Goal: Use online tool/utility: Utilize a website feature to perform a specific function

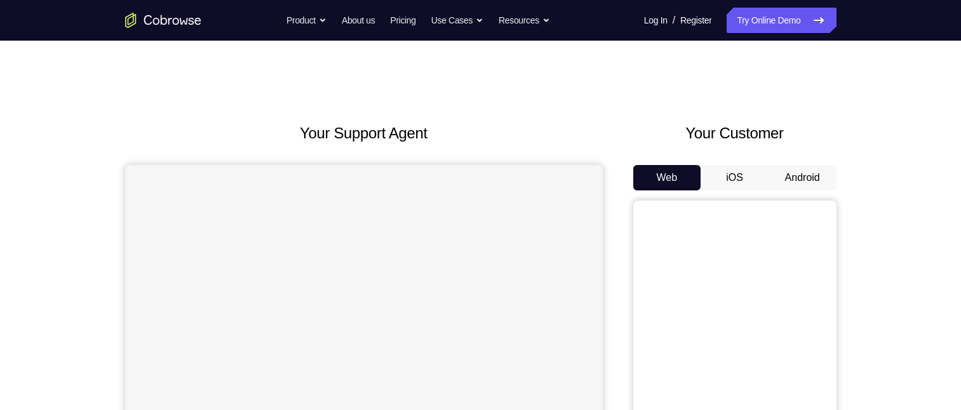
click at [790, 178] on button "Android" at bounding box center [802, 177] width 68 height 25
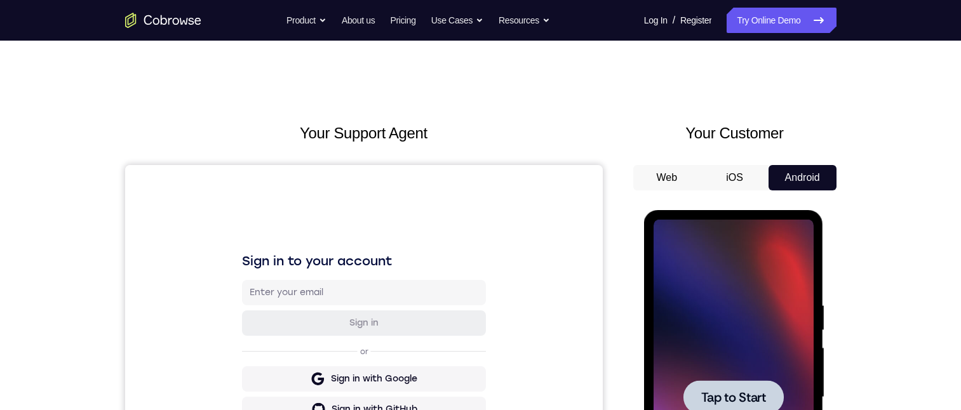
scroll to position [254, 0]
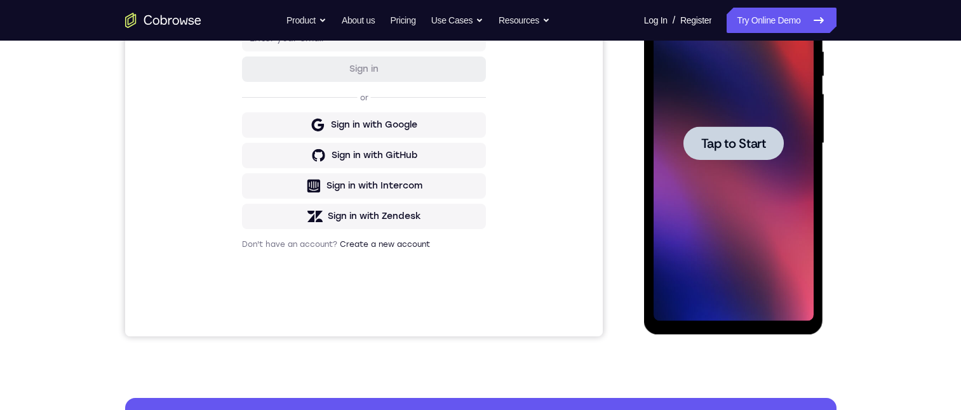
click at [718, 137] on span "Tap to Start" at bounding box center [733, 143] width 65 height 13
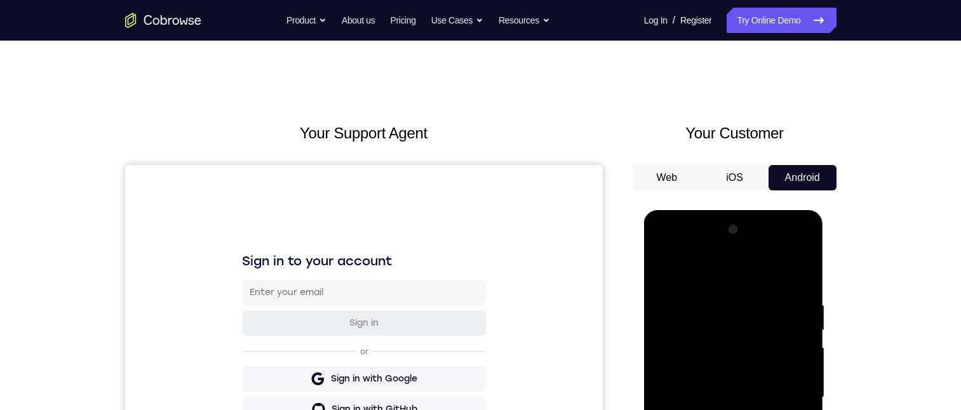
scroll to position [317, 0]
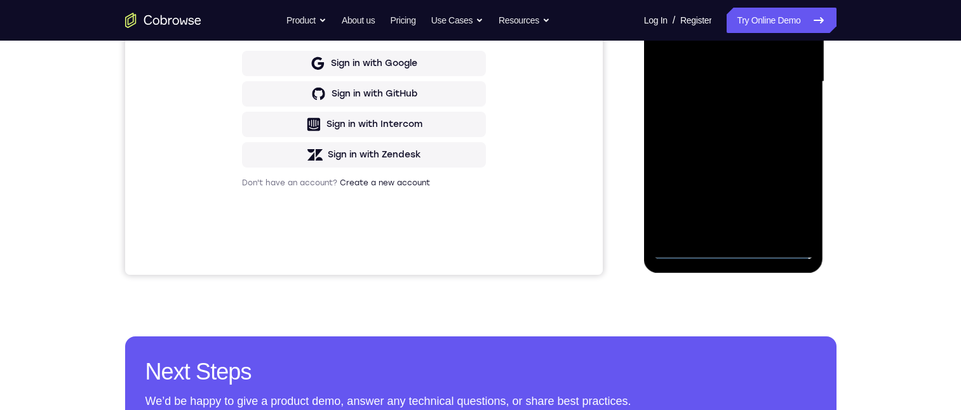
click at [731, 309] on div "Your Support Agent Your Customer Web iOS Android Next Steps We’d be happy to gi…" at bounding box center [480, 143] width 813 height 837
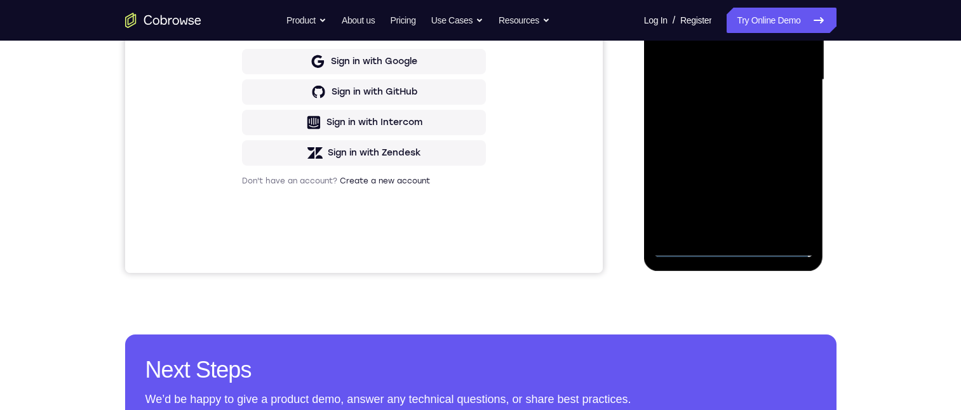
click at [732, 247] on div at bounding box center [733, 80] width 160 height 356
click at [785, 198] on div at bounding box center [733, 80] width 160 height 356
click at [679, 0] on div at bounding box center [733, 80] width 160 height 356
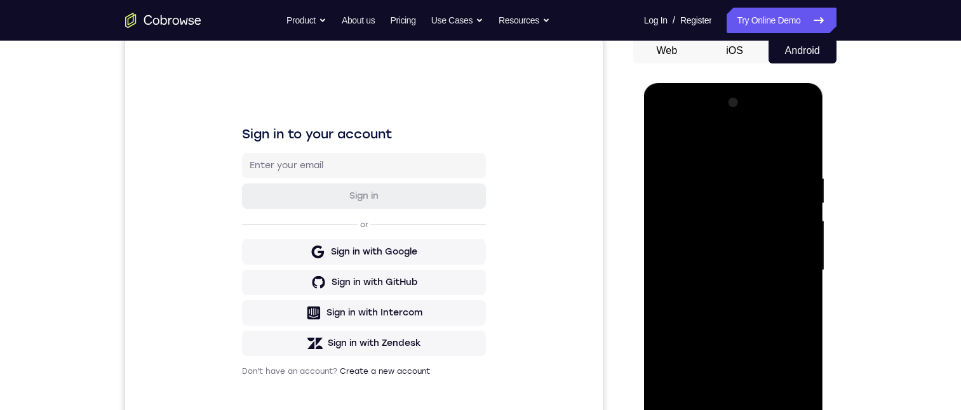
scroll to position [190, 0]
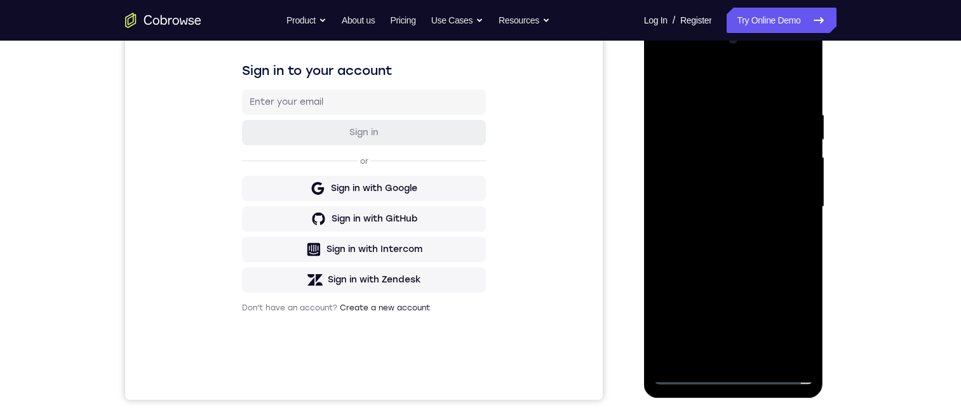
click at [790, 200] on div at bounding box center [733, 207] width 160 height 356
click at [717, 352] on div at bounding box center [733, 207] width 160 height 356
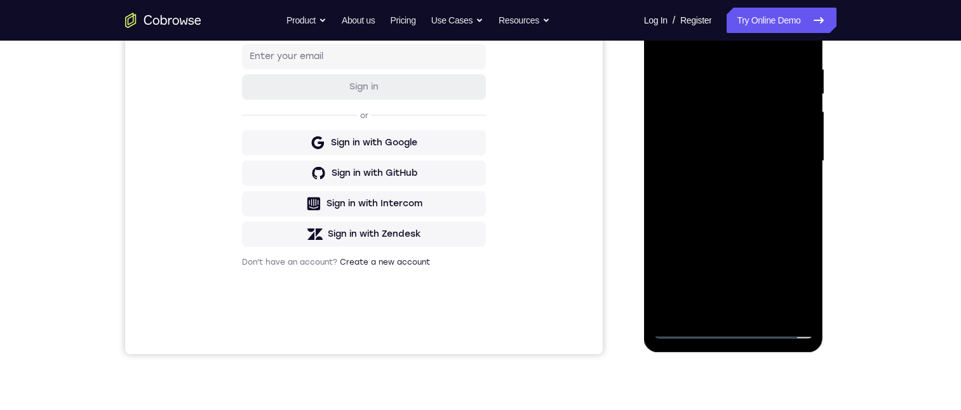
click at [711, 152] on div at bounding box center [733, 161] width 160 height 356
click at [684, 130] on div at bounding box center [733, 161] width 160 height 356
click at [711, 159] on div at bounding box center [733, 161] width 160 height 356
click at [733, 200] on div at bounding box center [733, 161] width 160 height 356
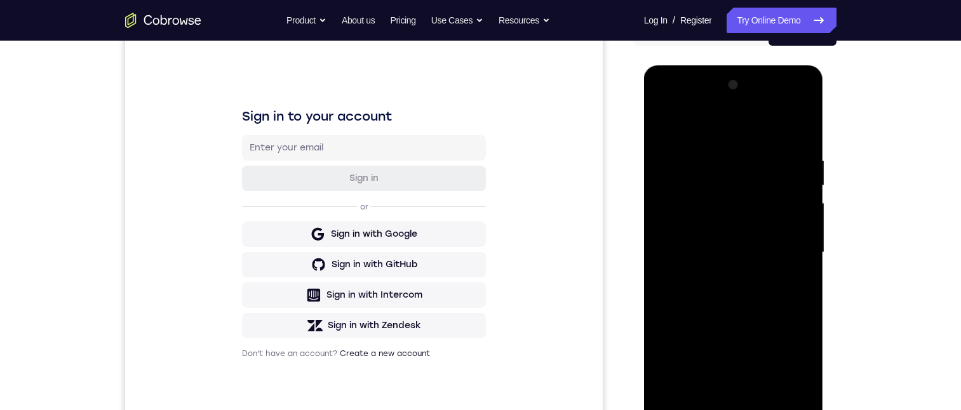
click at [747, 290] on div at bounding box center [733, 253] width 160 height 356
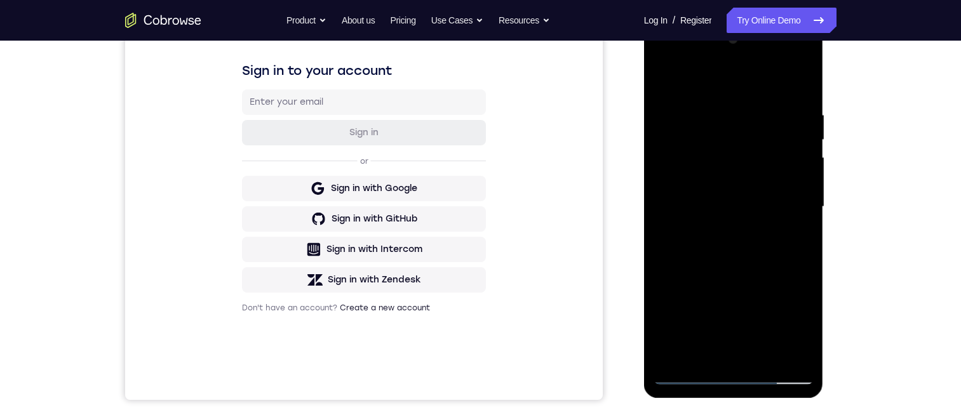
drag, startPoint x: 685, startPoint y: 79, endPoint x: 820, endPoint y: 89, distance: 135.0
click at [825, 69] on html "Online web based iOS Simulators and Android Emulators. Run iPhone, iPad, Mobile…" at bounding box center [734, 210] width 181 height 381
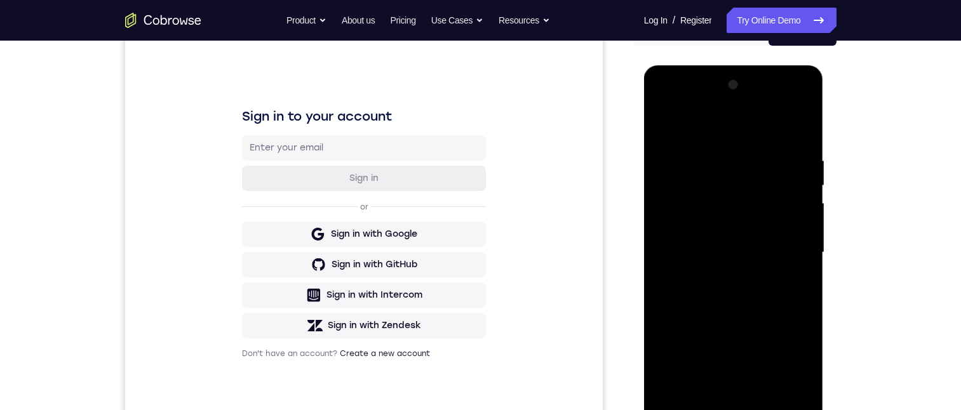
click at [794, 265] on div at bounding box center [733, 253] width 160 height 356
click at [662, 125] on div at bounding box center [733, 253] width 160 height 356
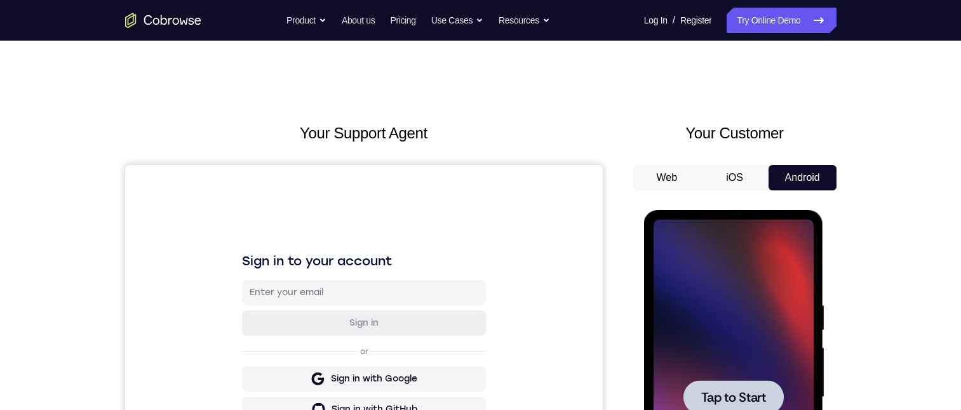
scroll to position [190, 0]
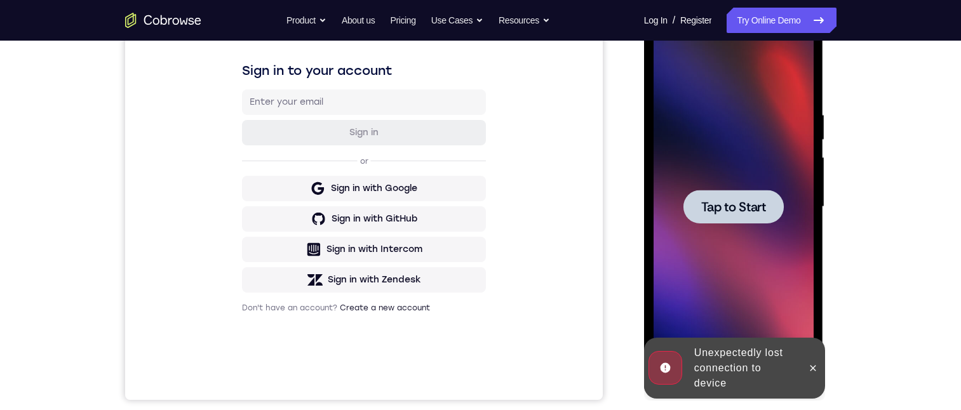
click at [814, 368] on icon at bounding box center [813, 368] width 10 height 10
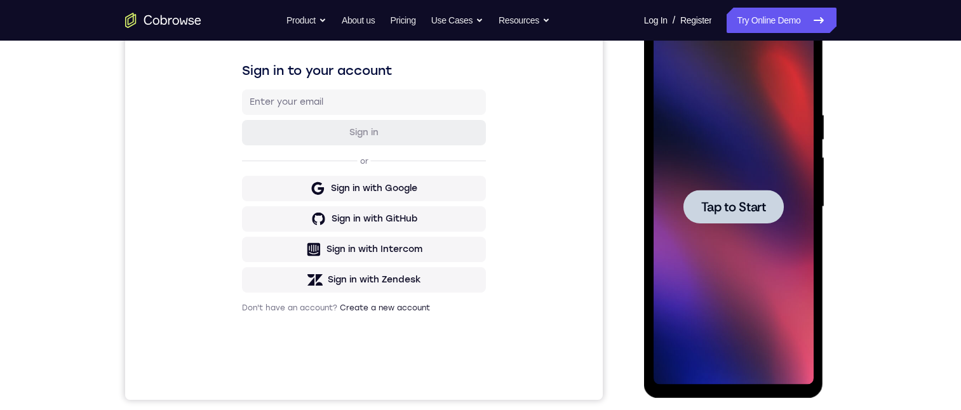
click at [690, 197] on div at bounding box center [733, 207] width 100 height 34
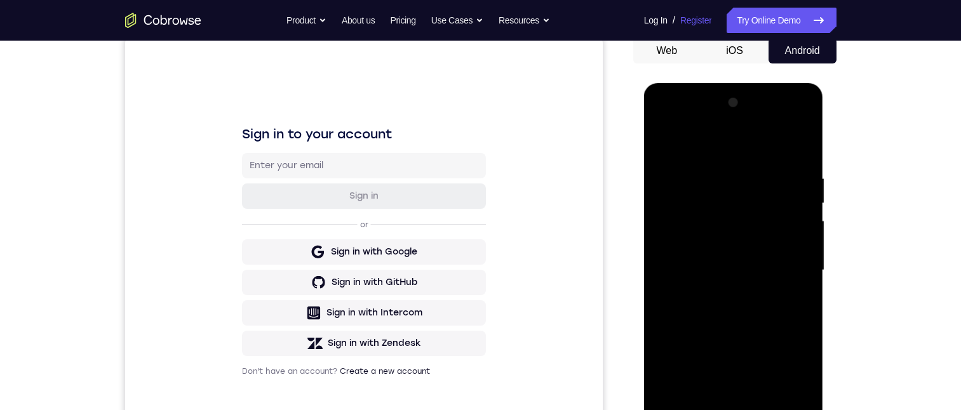
scroll to position [317, 0]
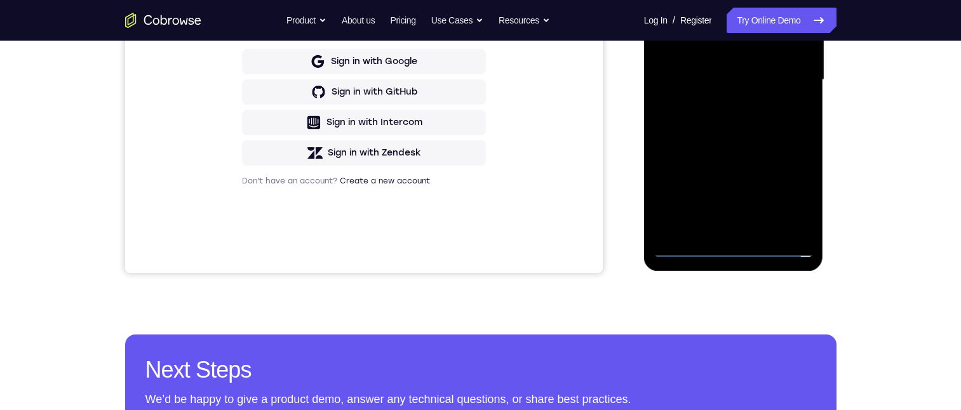
click at [731, 246] on div at bounding box center [733, 80] width 160 height 356
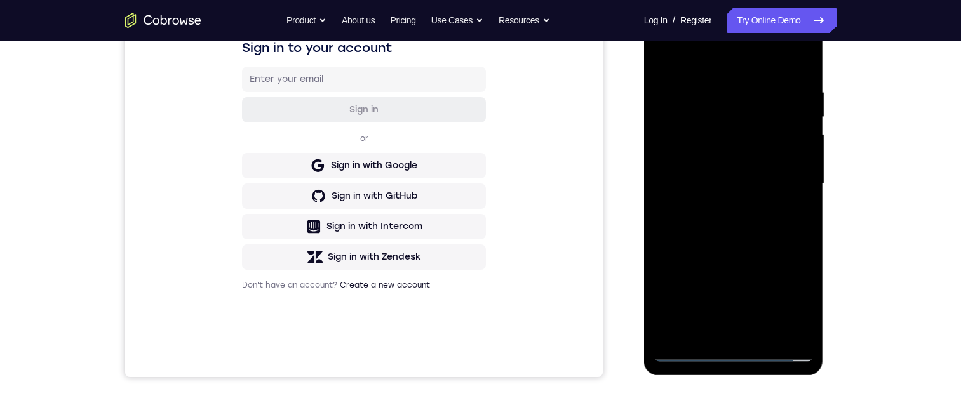
scroll to position [254, 0]
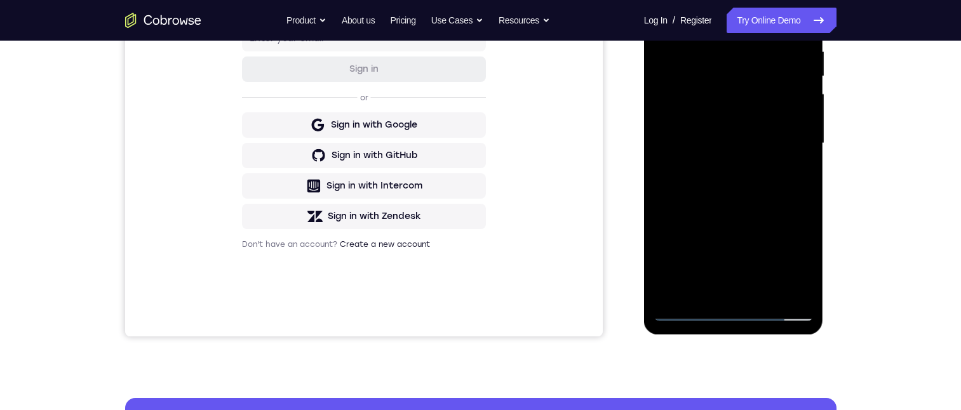
click at [790, 248] on div at bounding box center [733, 144] width 160 height 356
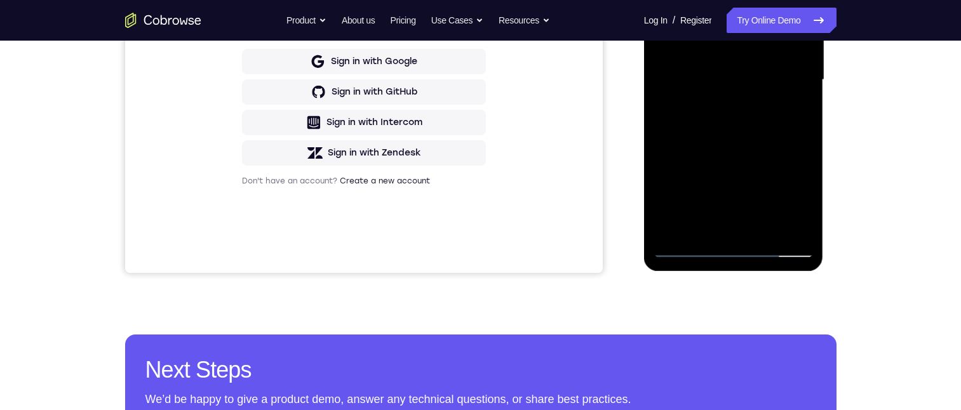
click at [797, 190] on div at bounding box center [733, 80] width 160 height 356
click at [795, 190] on div at bounding box center [733, 80] width 160 height 356
drag, startPoint x: 790, startPoint y: 190, endPoint x: 792, endPoint y: 183, distance: 6.8
click at [792, 185] on div at bounding box center [733, 80] width 160 height 356
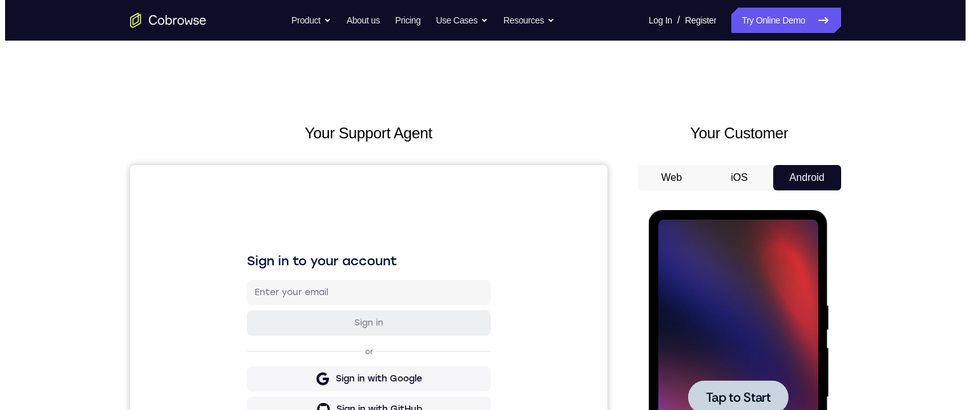
click at [726, 267] on div at bounding box center [738, 398] width 160 height 356
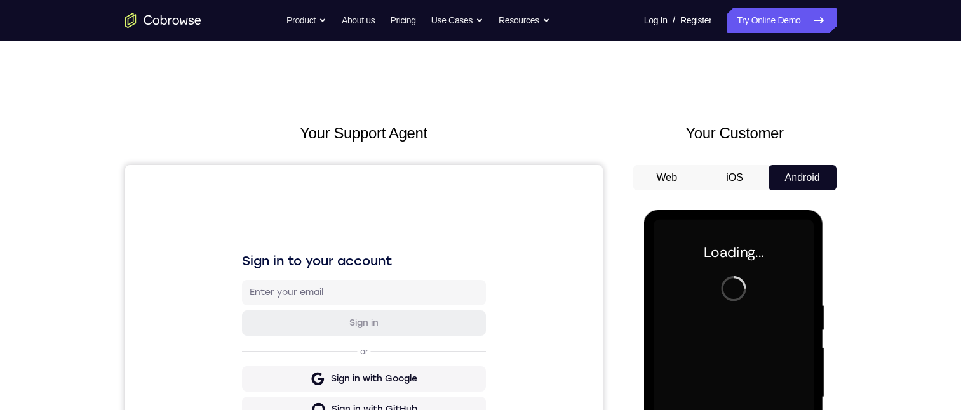
scroll to position [149, 0]
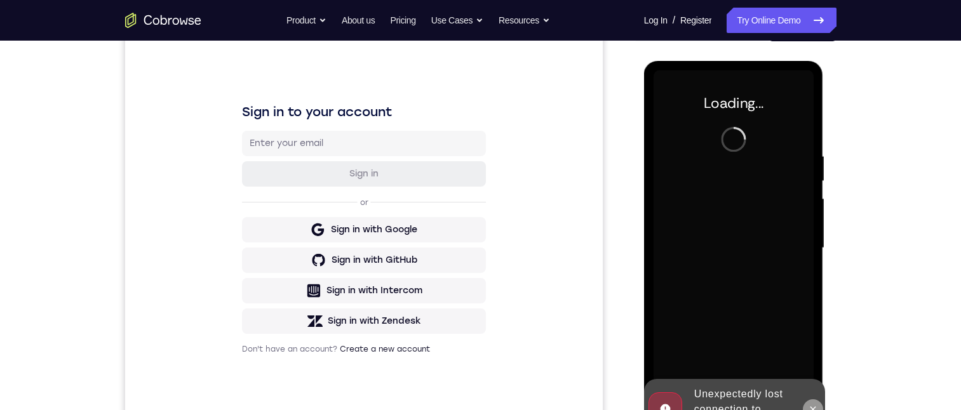
click at [812, 404] on button at bounding box center [813, 409] width 20 height 20
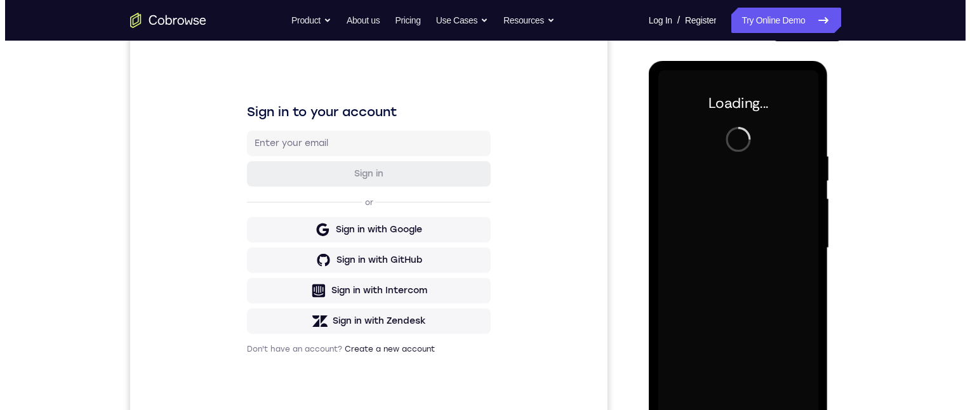
scroll to position [0, 0]
